Goal: Task Accomplishment & Management: Complete application form

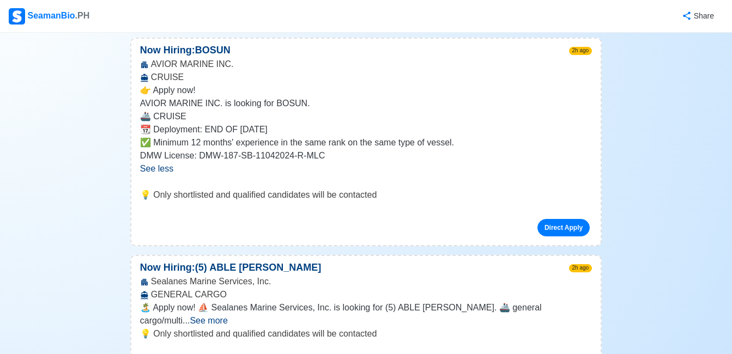
scroll to position [2550, 0]
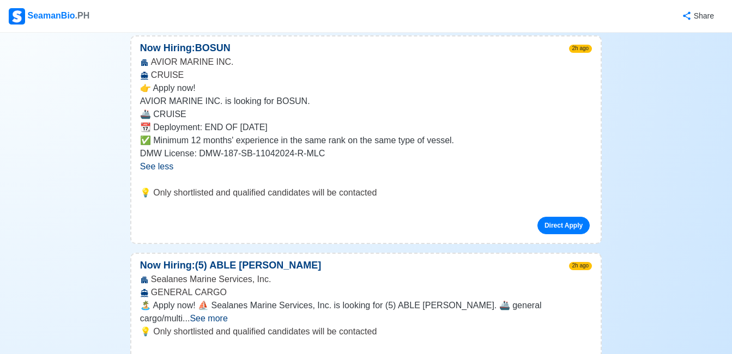
click at [227, 314] on span "See more" at bounding box center [209, 318] width 38 height 9
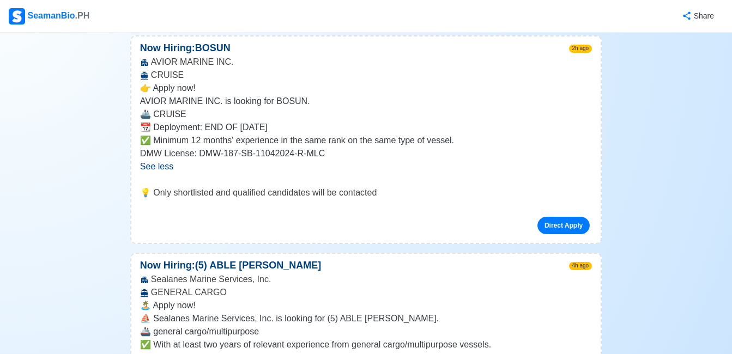
click at [574, 299] on p "🏝️ Apply now!" at bounding box center [366, 305] width 452 height 13
drag, startPoint x: 574, startPoint y: 151, endPoint x: 613, endPoint y: 211, distance: 72.1
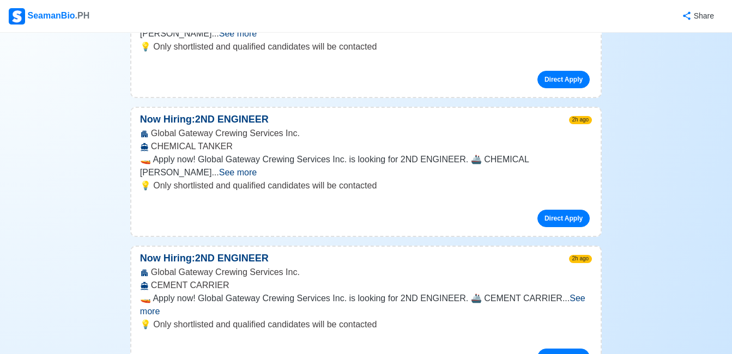
scroll to position [3116, 0]
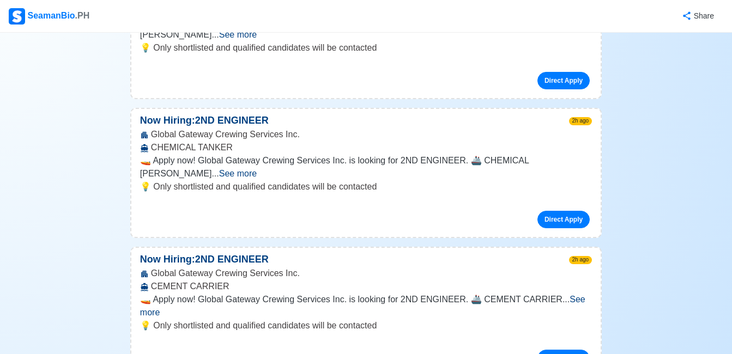
click at [578, 295] on span "See more" at bounding box center [362, 306] width 445 height 22
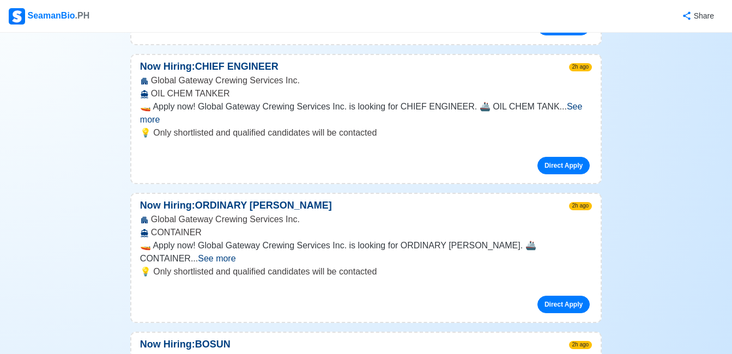
scroll to position [3661, 0]
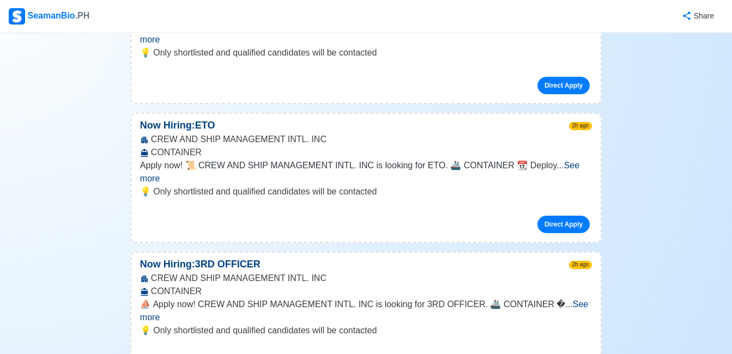
scroll to position [4925, 0]
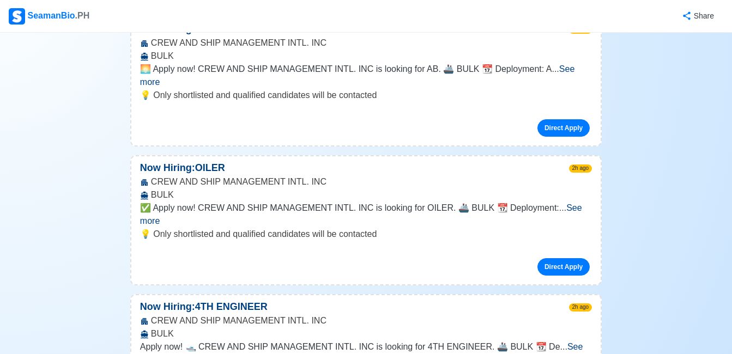
scroll to position [5623, 0]
